Goal: Task Accomplishment & Management: Manage account settings

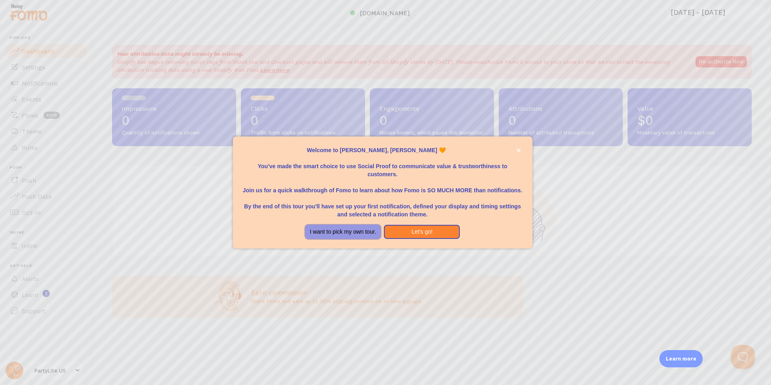
click at [335, 229] on button "I want to pick my own tour." at bounding box center [343, 232] width 76 height 14
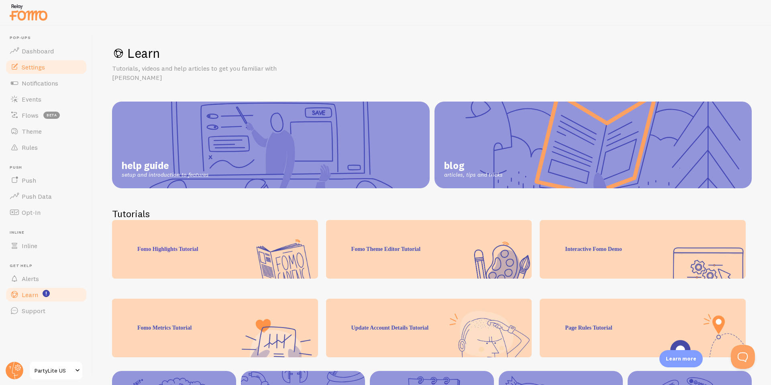
click at [34, 51] on span "Dashboard" at bounding box center [38, 51] width 32 height 8
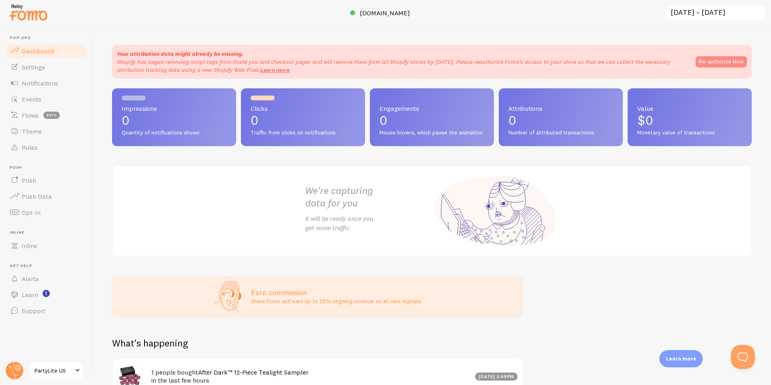
click at [727, 61] on button "Re-authorize Now" at bounding box center [721, 61] width 51 height 11
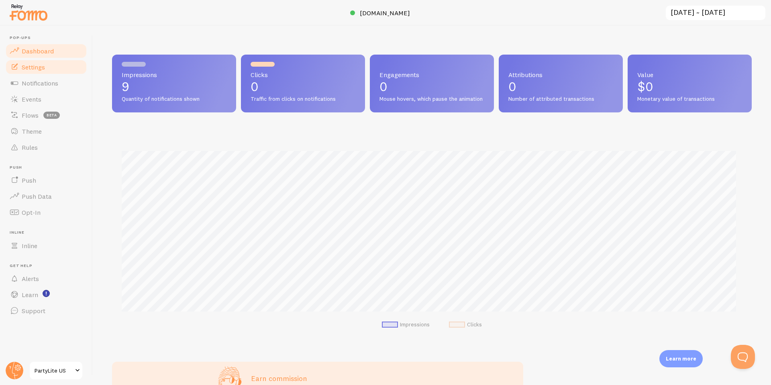
click at [43, 68] on span "Settings" at bounding box center [33, 67] width 23 height 8
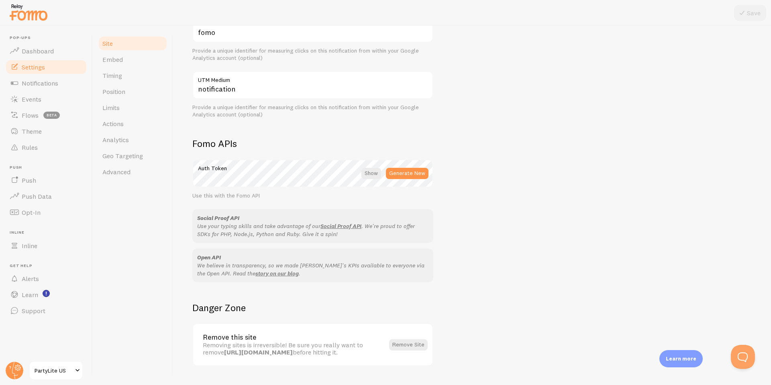
scroll to position [373, 0]
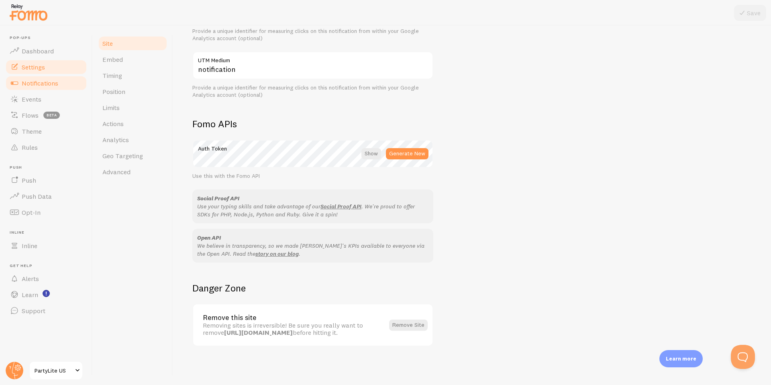
click at [22, 85] on span "Notifications" at bounding box center [40, 83] width 37 height 8
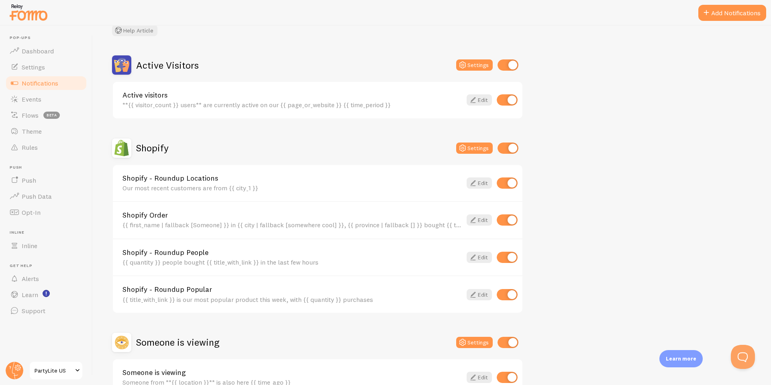
scroll to position [80, 0]
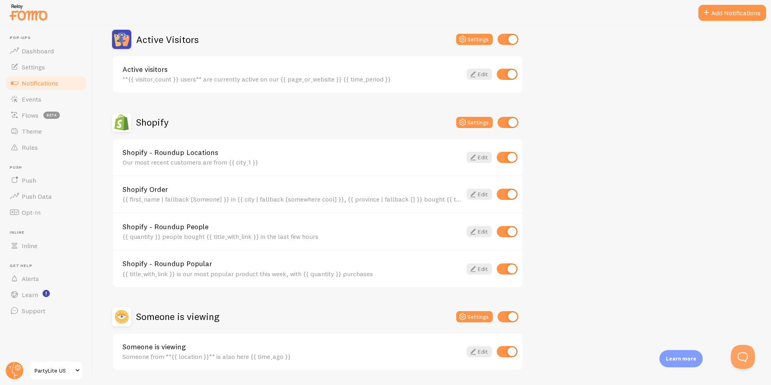
click at [508, 75] on input "checkbox" at bounding box center [507, 74] width 21 height 11
checkbox input "false"
click at [504, 159] on input "checkbox" at bounding box center [507, 157] width 21 height 11
checkbox input "false"
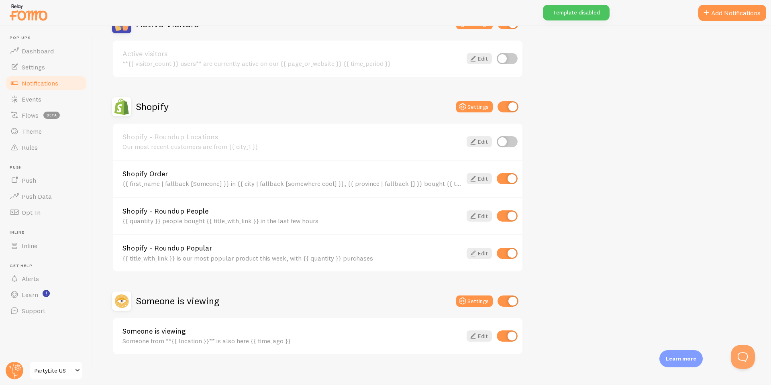
scroll to position [104, 0]
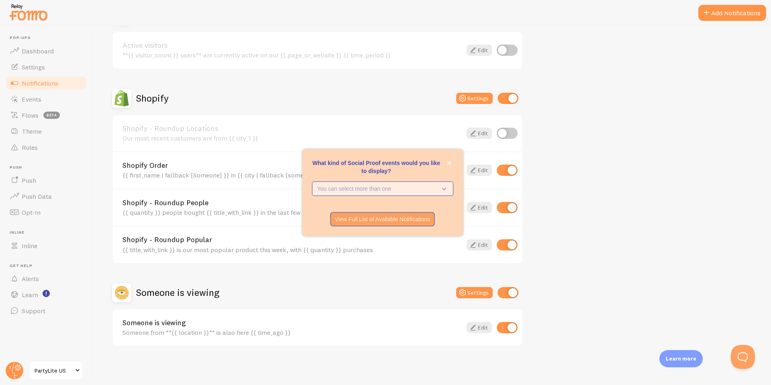
click at [385, 187] on p "You can select more than one" at bounding box center [377, 189] width 120 height 8
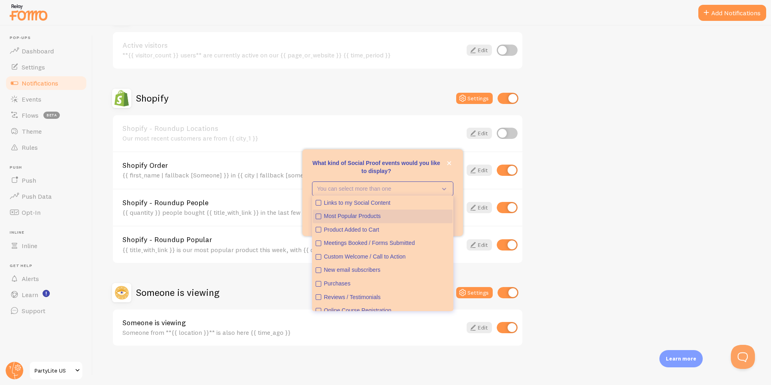
click at [365, 215] on div "Most Popular Products" at bounding box center [387, 216] width 126 height 8
click at [335, 286] on div "Purchases" at bounding box center [387, 284] width 126 height 8
click at [337, 297] on div "Reviews / Testimonials" at bounding box center [387, 298] width 126 height 8
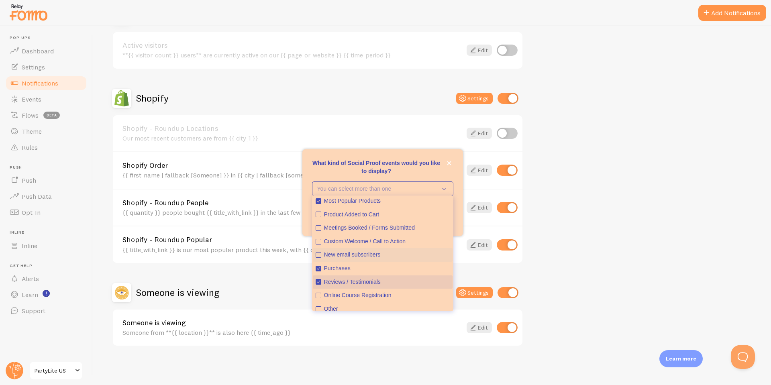
scroll to position [20, 0]
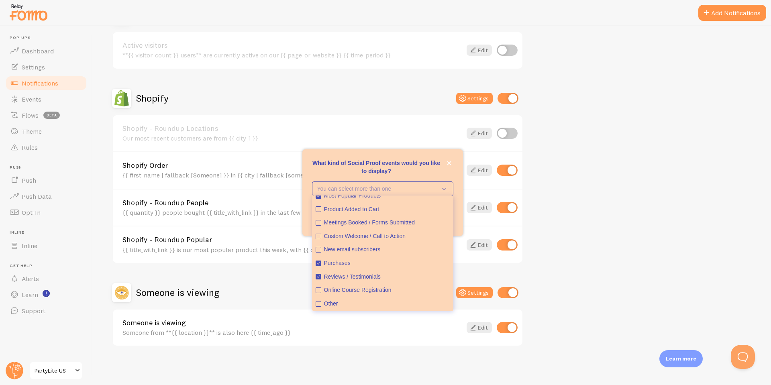
click at [459, 214] on div "View Full List of Available Notifications" at bounding box center [382, 219] width 161 height 14
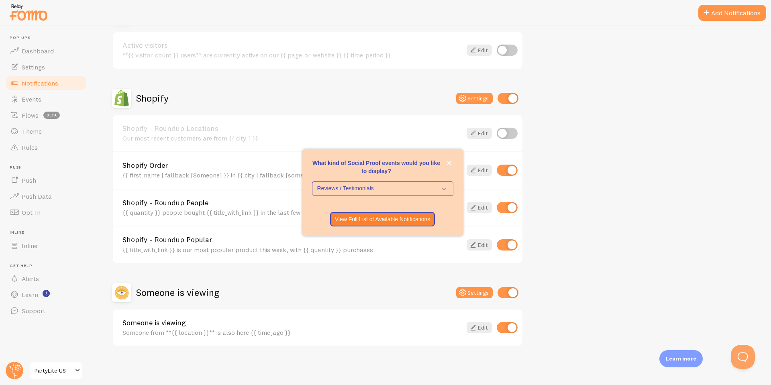
click at [458, 216] on div "View Full List of Available Notifications" at bounding box center [382, 219] width 161 height 14
click at [451, 165] on button "close," at bounding box center [449, 163] width 8 height 8
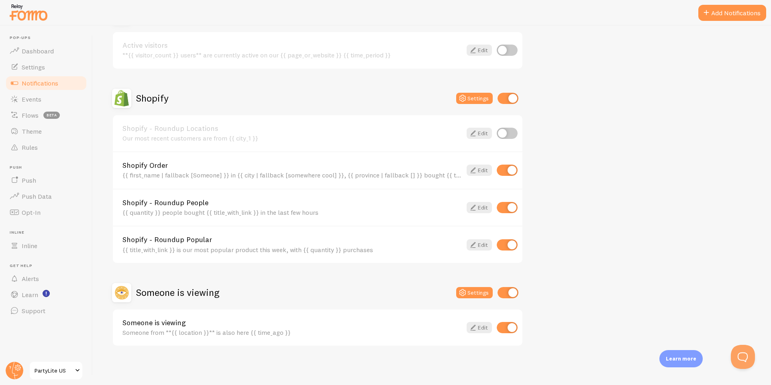
click at [512, 330] on input "checkbox" at bounding box center [507, 327] width 21 height 11
checkbox input "false"
click at [471, 169] on icon at bounding box center [473, 170] width 10 height 10
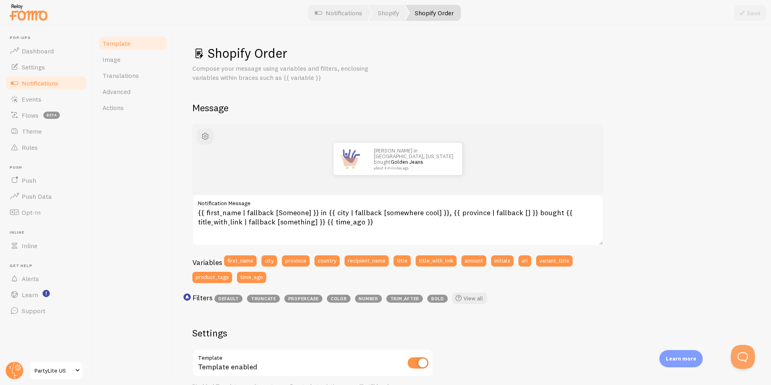
click at [33, 85] on span "Notifications" at bounding box center [40, 83] width 37 height 8
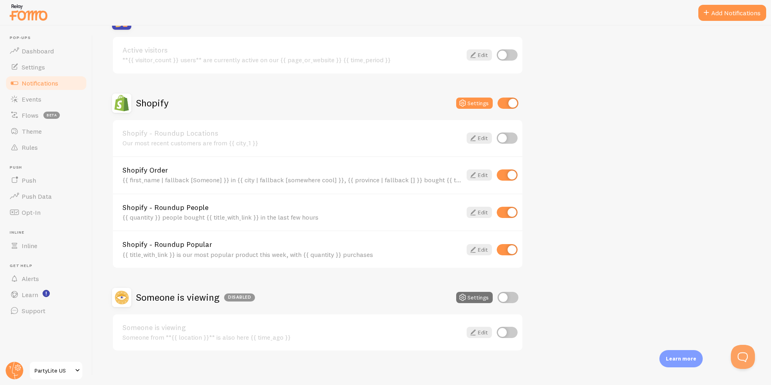
scroll to position [104, 0]
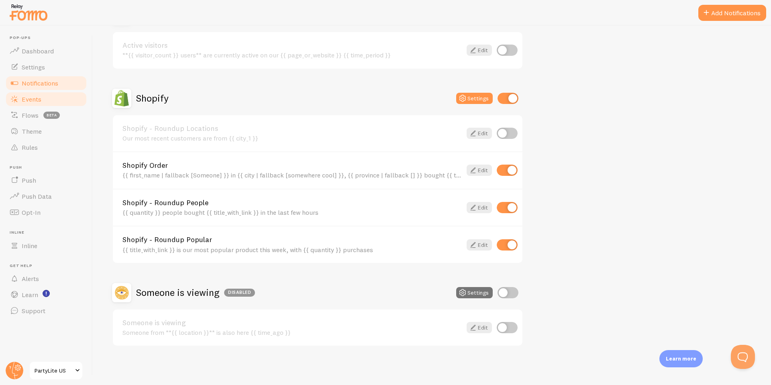
click at [35, 97] on span "Events" at bounding box center [32, 99] width 20 height 8
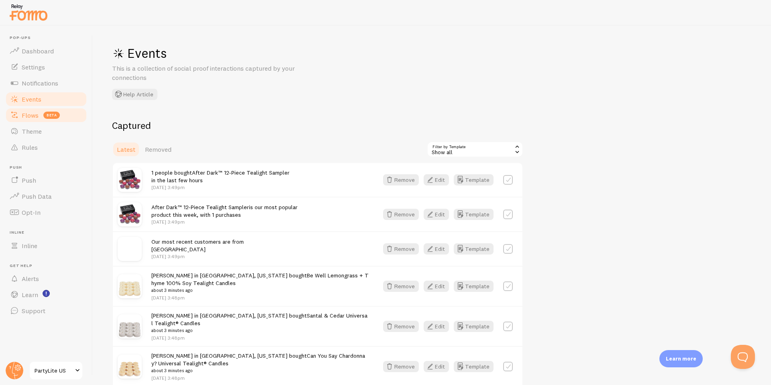
click at [35, 114] on span "Flows" at bounding box center [30, 115] width 17 height 8
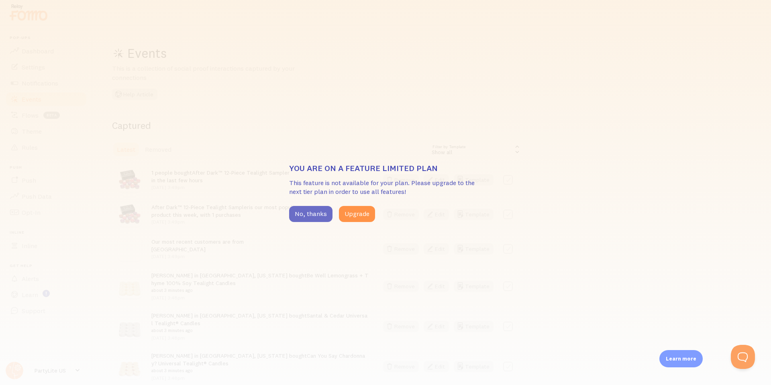
click at [300, 216] on button "No, thanks" at bounding box center [310, 214] width 43 height 16
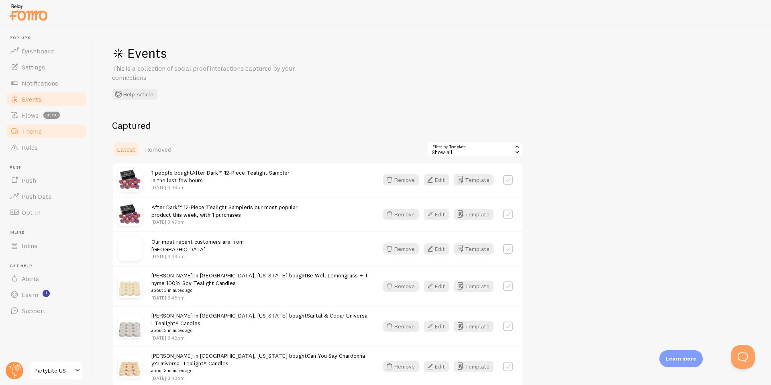
click at [32, 135] on span "Theme" at bounding box center [32, 131] width 20 height 8
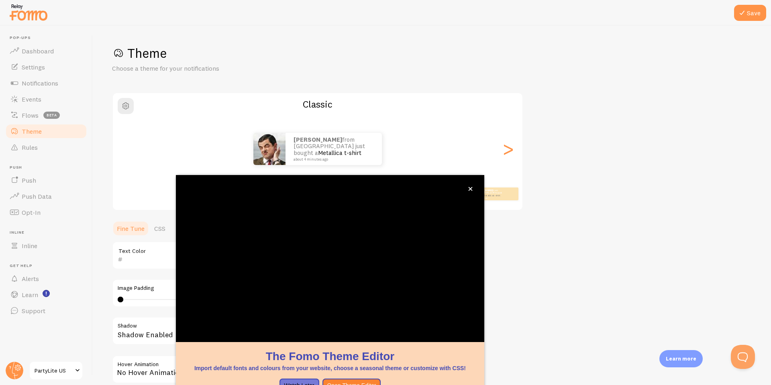
scroll to position [23, 0]
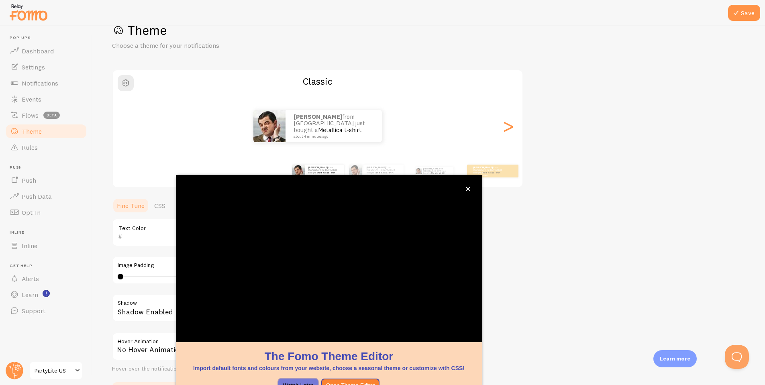
click at [294, 380] on button "Watch Later" at bounding box center [298, 386] width 40 height 14
click at [302, 384] on button "Watch Later" at bounding box center [298, 386] width 40 height 14
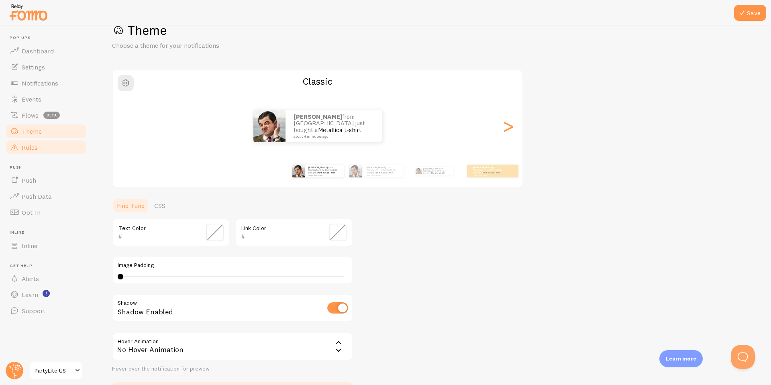
click at [31, 146] on span "Rules" at bounding box center [30, 147] width 16 height 8
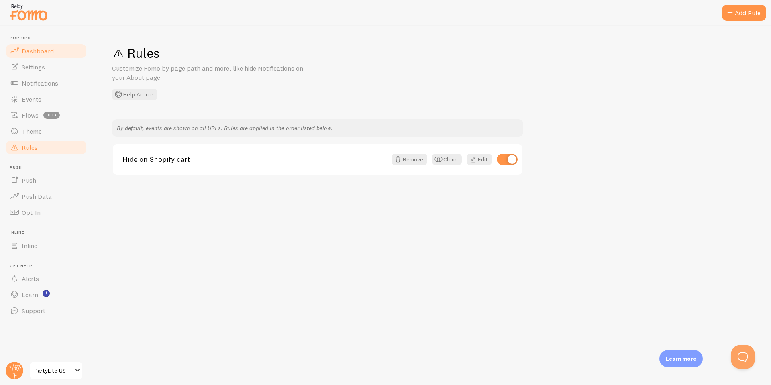
click at [41, 48] on span "Dashboard" at bounding box center [38, 51] width 32 height 8
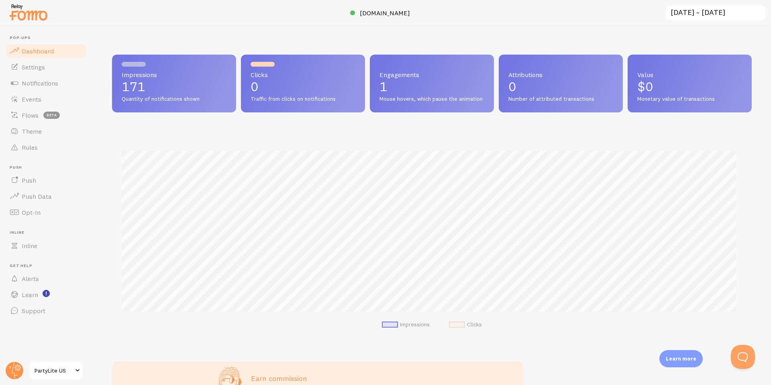
scroll to position [211, 634]
click at [18, 72] on link "Settings" at bounding box center [46, 67] width 83 height 16
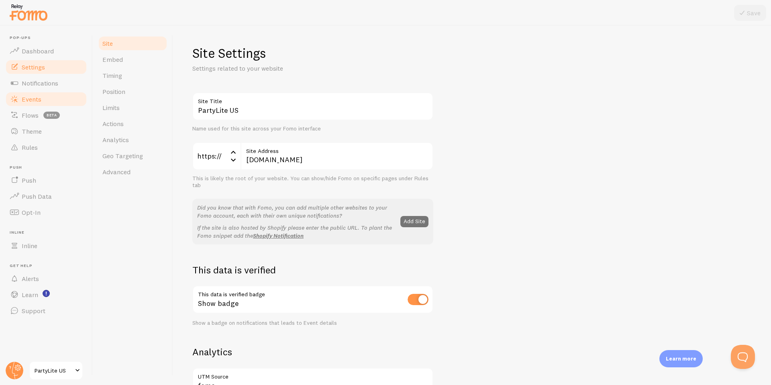
click at [38, 97] on span "Events" at bounding box center [32, 99] width 20 height 8
